Goal: Task Accomplishment & Management: Use online tool/utility

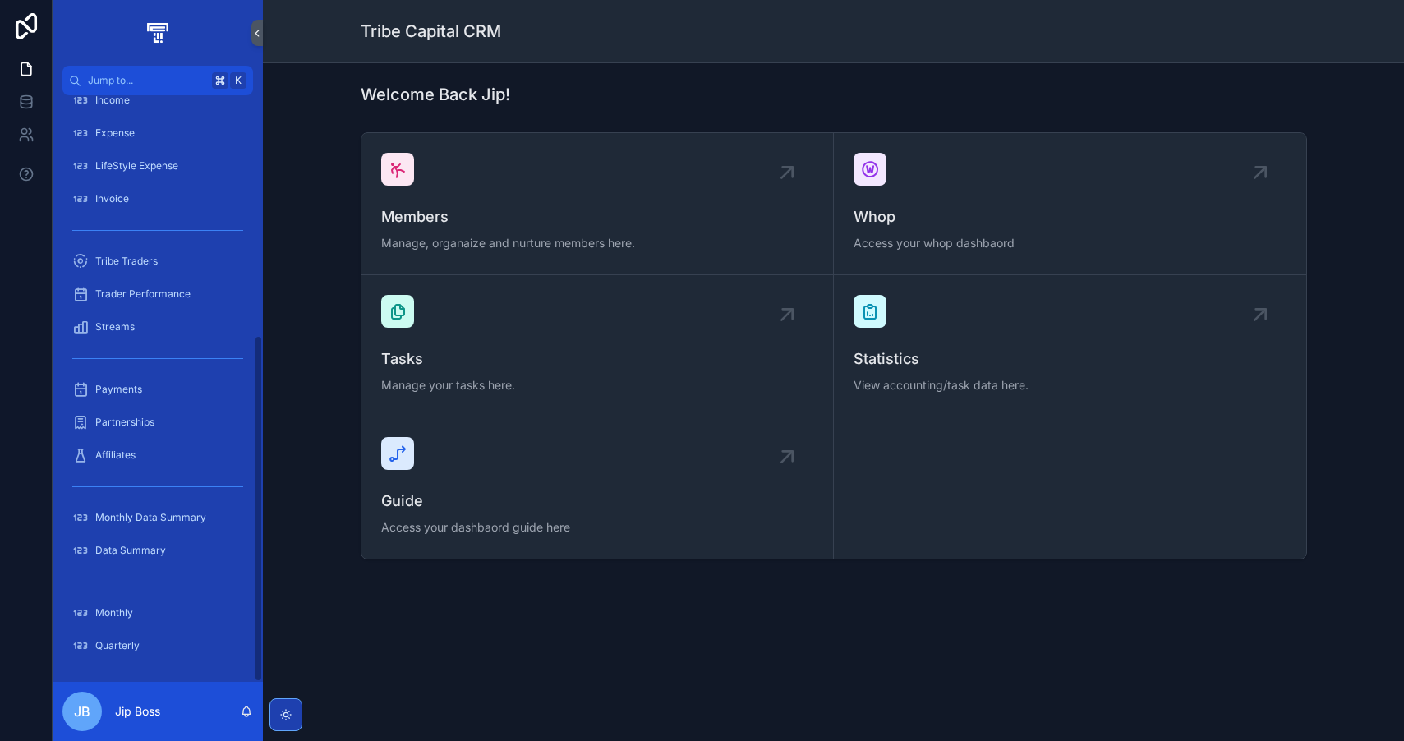
scroll to position [406, 0]
click at [149, 338] on div "Streams" at bounding box center [157, 327] width 171 height 26
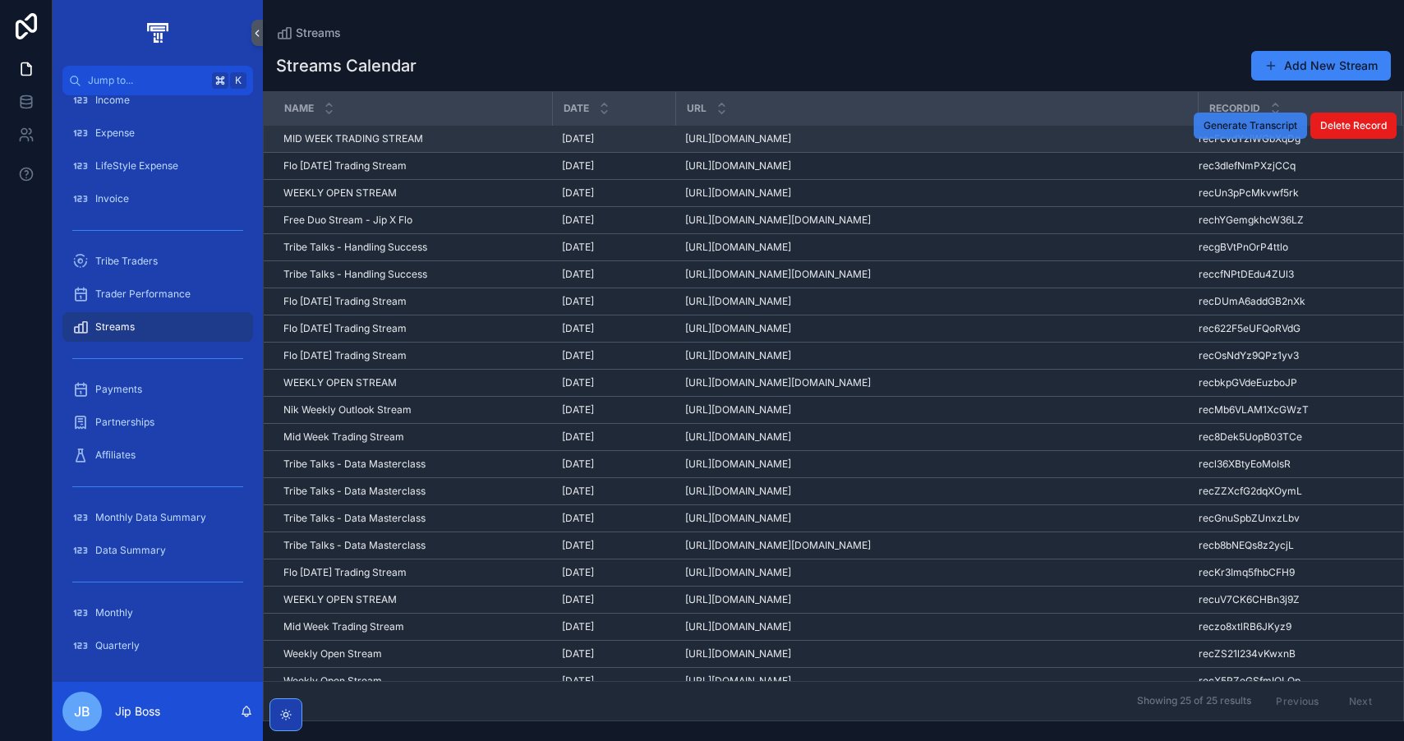
click at [1245, 121] on span "Generate Transcript" at bounding box center [1251, 125] width 94 height 13
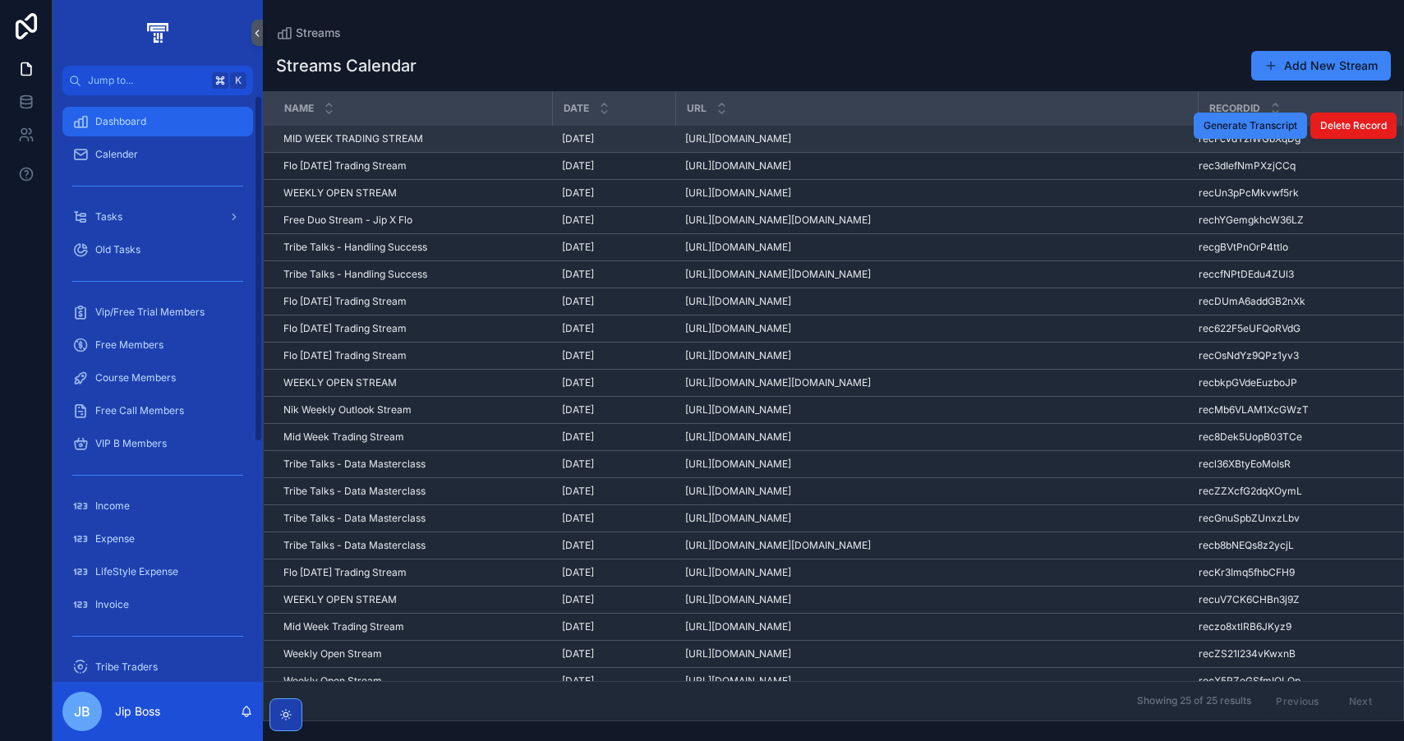
click at [145, 111] on div "Dashboard" at bounding box center [157, 121] width 171 height 26
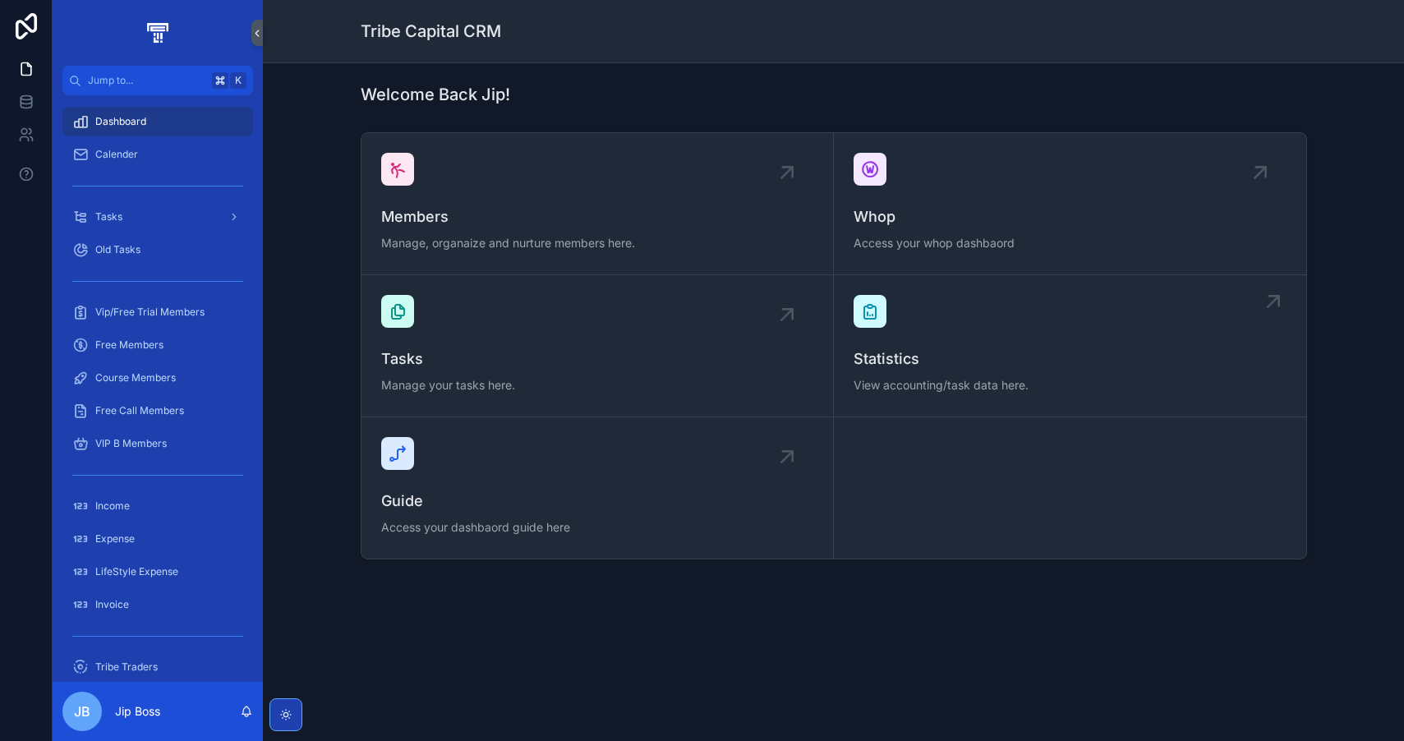
click at [1060, 346] on div "Statistics View accounting/task data here." at bounding box center [1070, 346] width 433 height 102
